Goal: Use online tool/utility

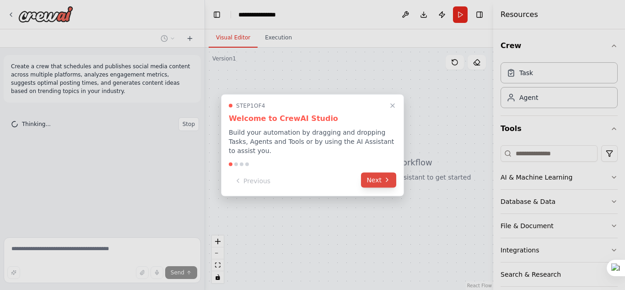
click at [373, 175] on button "Next" at bounding box center [378, 179] width 35 height 15
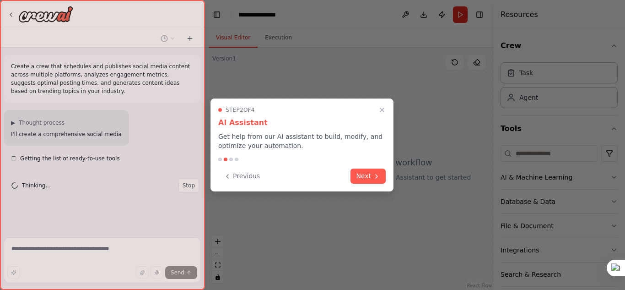
click at [373, 175] on icon at bounding box center [376, 176] width 7 height 7
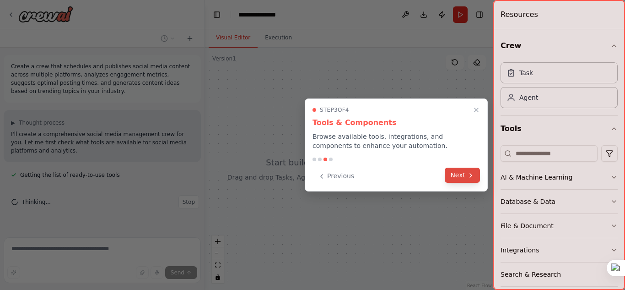
click at [471, 182] on button "Next" at bounding box center [462, 175] width 35 height 15
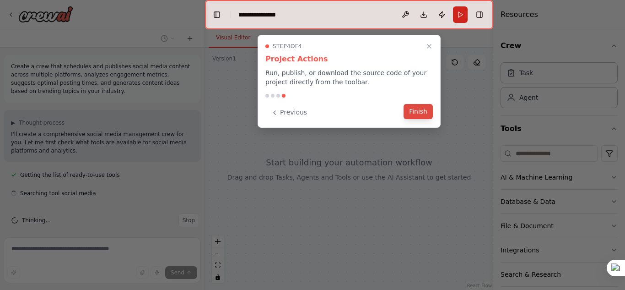
click at [425, 116] on button "Finish" at bounding box center [418, 111] width 29 height 15
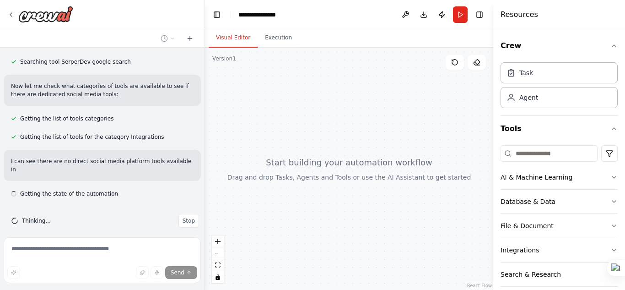
scroll to position [251, 0]
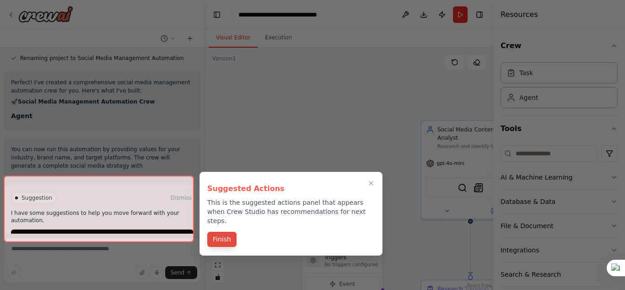
click at [217, 214] on div "Suggested Actions This is the suggested actions panel that appears when Crew St…" at bounding box center [291, 214] width 183 height 84
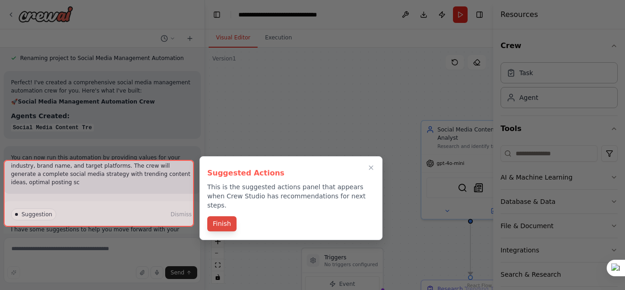
click at [217, 214] on div "Suggested Actions This is the suggested actions panel that appears when Crew St…" at bounding box center [291, 198] width 183 height 84
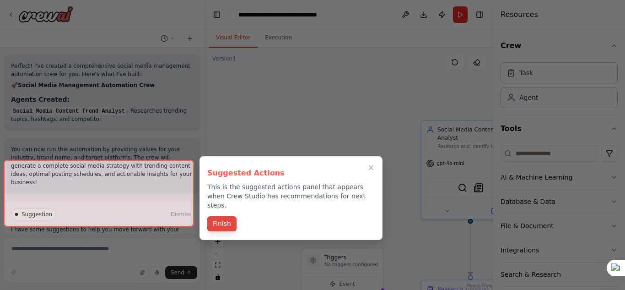
click at [223, 216] on button "Finish" at bounding box center [221, 223] width 29 height 15
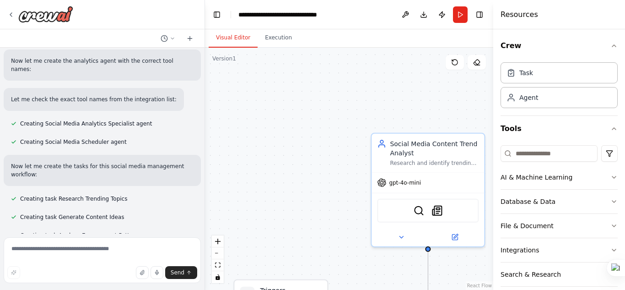
scroll to position [572, 0]
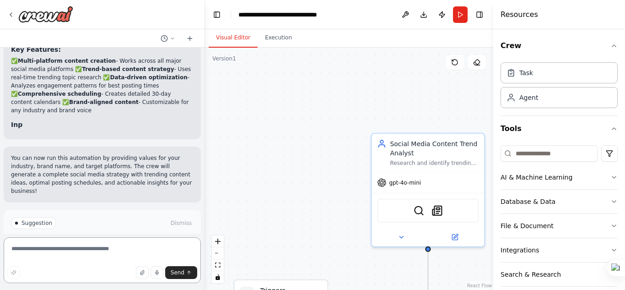
click at [107, 250] on textarea at bounding box center [102, 260] width 197 height 46
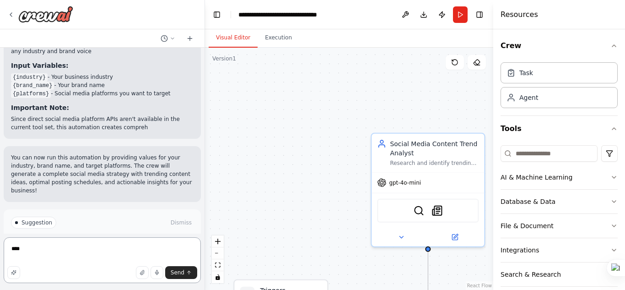
type textarea "*****"
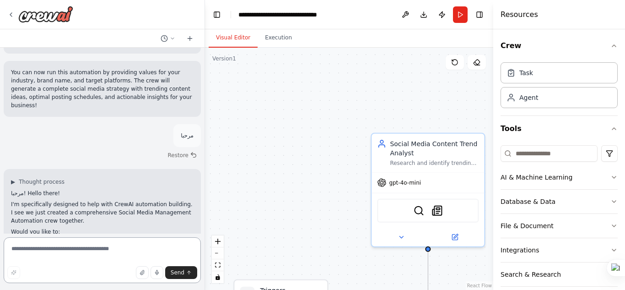
scroll to position [1270, 0]
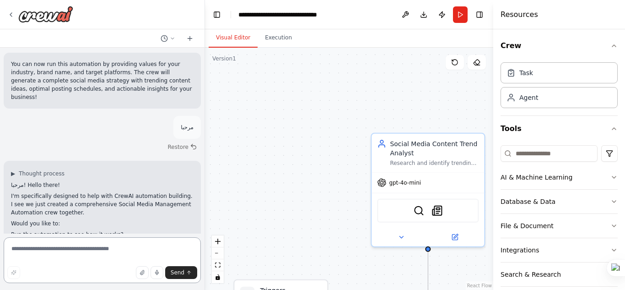
click at [66, 248] on textarea at bounding box center [102, 260] width 197 height 46
type textarea "**********"
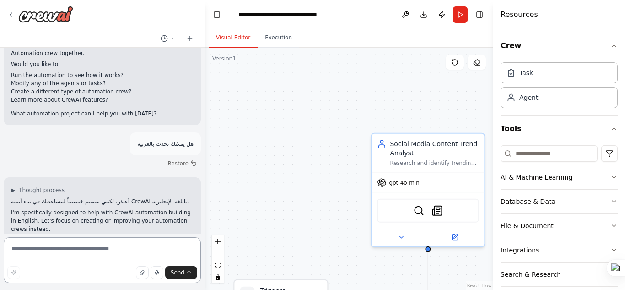
scroll to position [1437, 0]
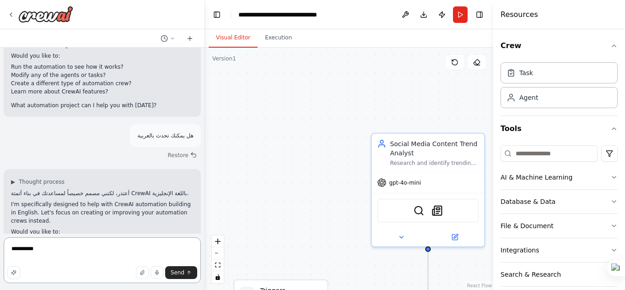
type textarea "**********"
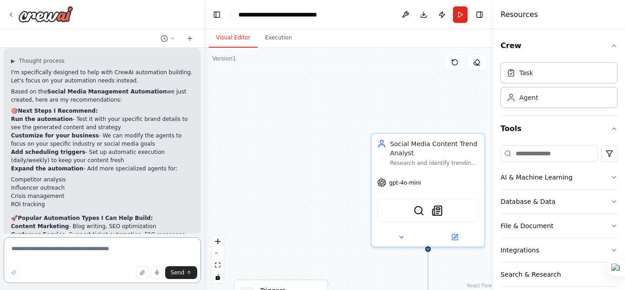
scroll to position [1734, 0]
